Goal: Understand process/instructions

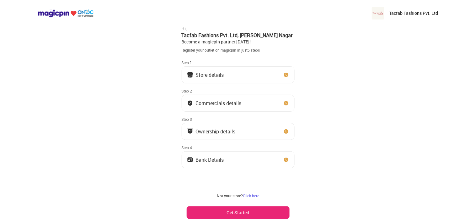
click at [233, 72] on button "Store details" at bounding box center [238, 74] width 113 height 17
click at [239, 101] on div "Commercials details" at bounding box center [219, 102] width 46 height 3
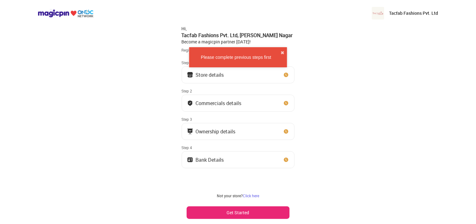
click at [239, 101] on div "Commercials details" at bounding box center [219, 102] width 46 height 3
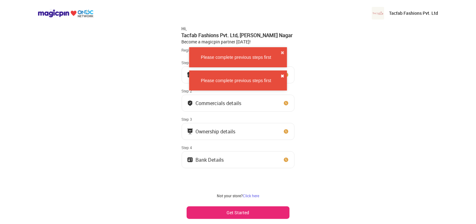
click at [282, 74] on button "✖" at bounding box center [283, 76] width 4 height 6
